Goal: Task Accomplishment & Management: Manage account settings

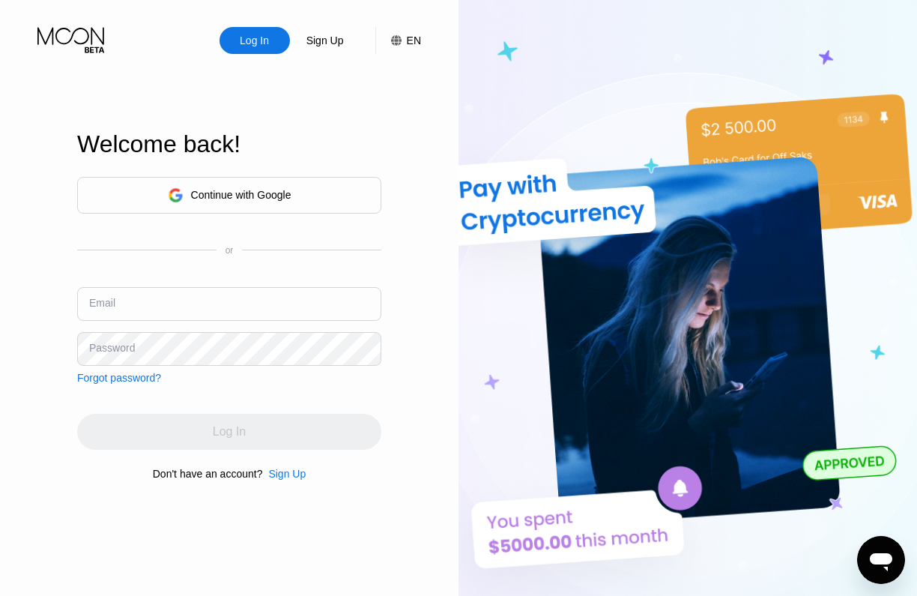
click at [239, 198] on div "Continue with Google" at bounding box center [241, 195] width 100 height 12
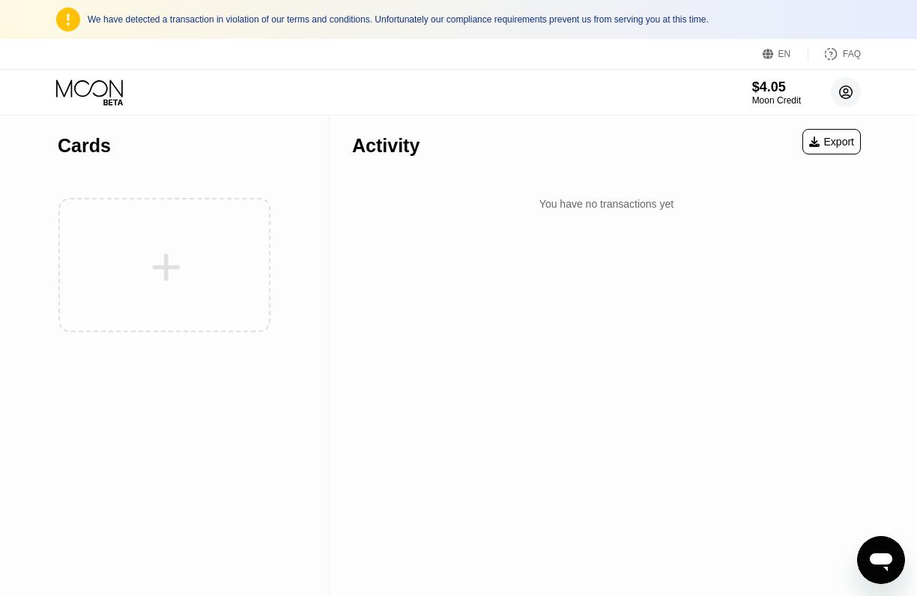
click at [843, 94] on circle at bounding box center [846, 92] width 30 height 30
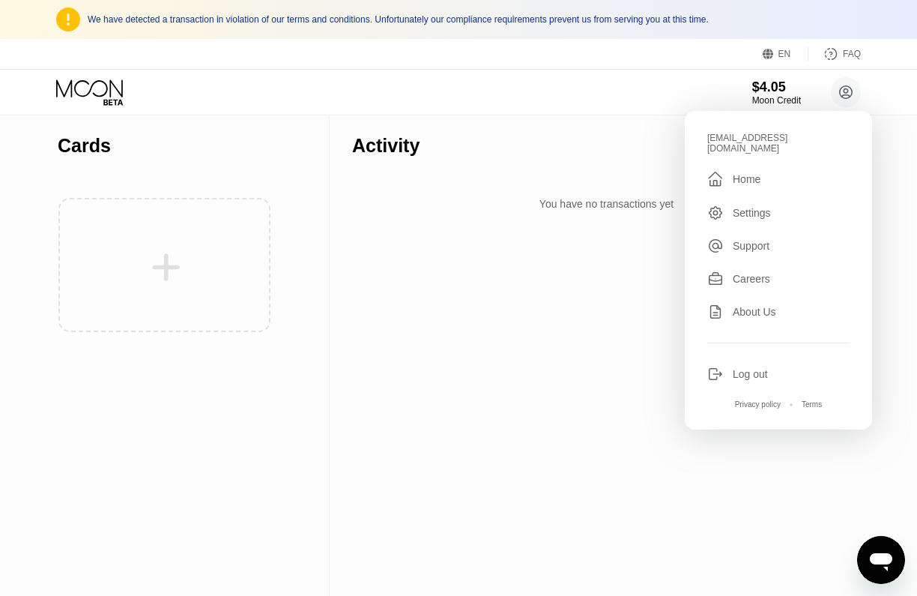
click at [748, 368] on div "Log out" at bounding box center [750, 374] width 35 height 12
